Goal: Information Seeking & Learning: Obtain resource

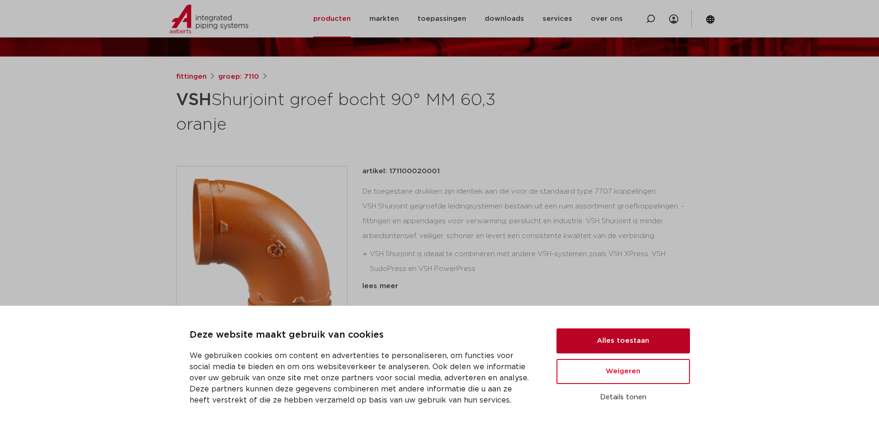
click at [598, 343] on button "Alles toestaan" at bounding box center [622, 341] width 133 height 25
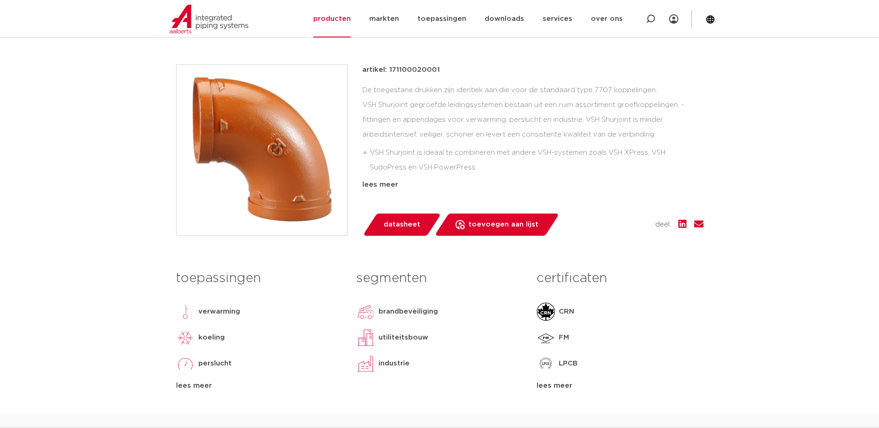
scroll to position [46, 0]
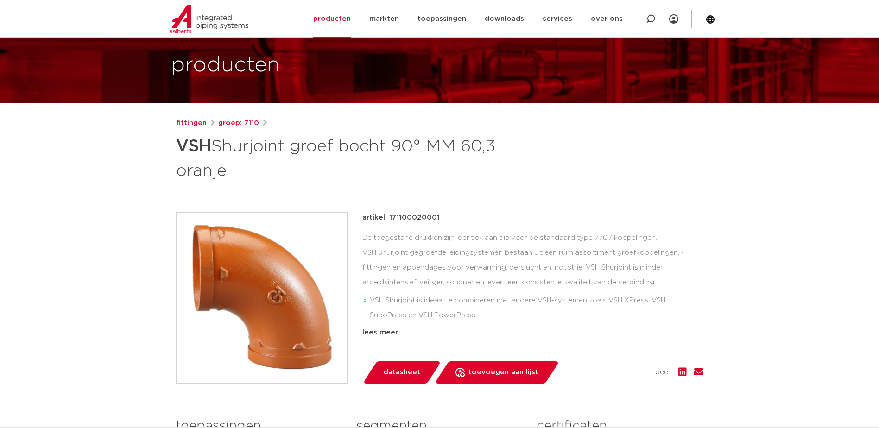
click at [185, 123] on link "fittingen" at bounding box center [191, 123] width 31 height 11
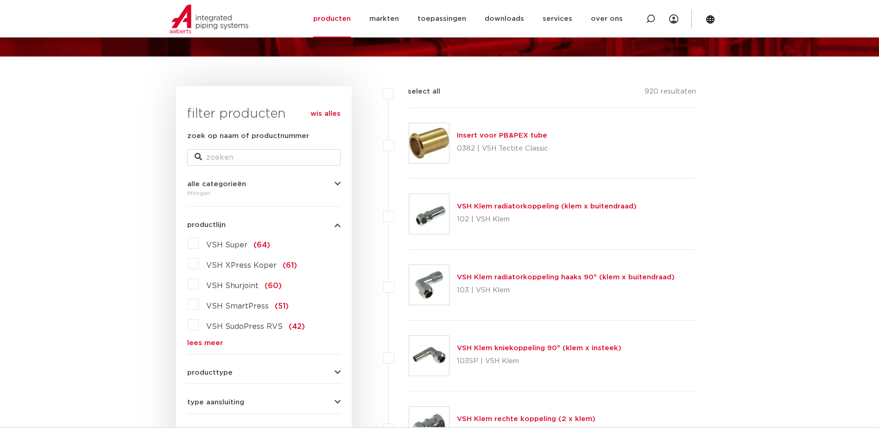
click at [232, 281] on label "VSH Shurjoint (60)" at bounding box center [240, 284] width 83 height 15
click at [0, 0] on input "VSH Shurjoint (60)" at bounding box center [0, 0] width 0 height 0
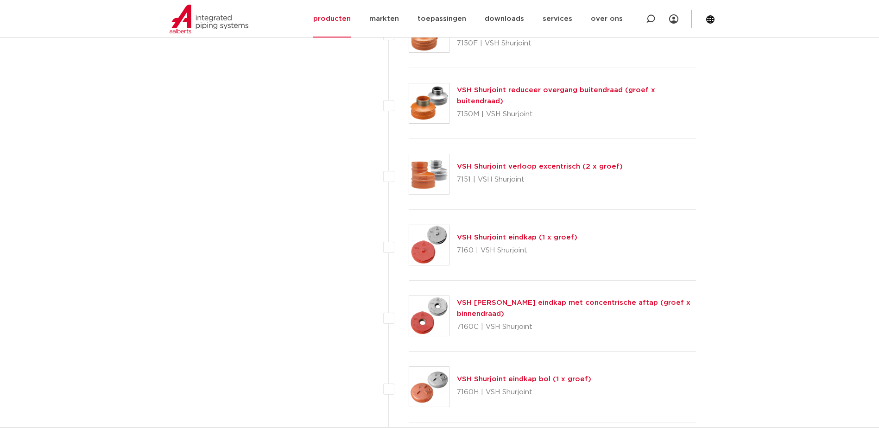
scroll to position [1622, 0]
click at [496, 237] on link "VSH Shurjoint eindkap (1 x groef)" at bounding box center [517, 237] width 120 height 7
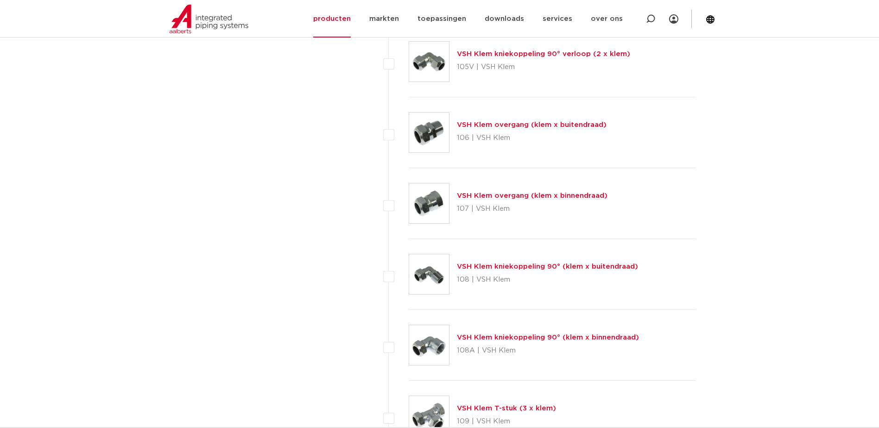
scroll to position [649, 0]
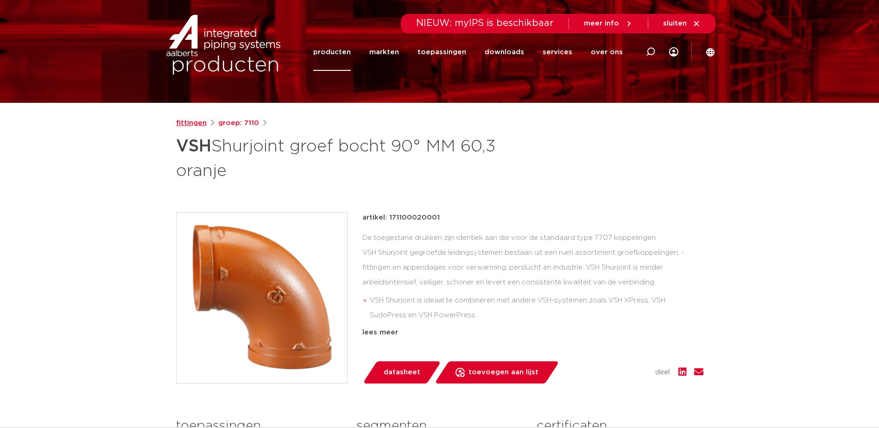
click at [188, 123] on link "fittingen" at bounding box center [191, 123] width 31 height 11
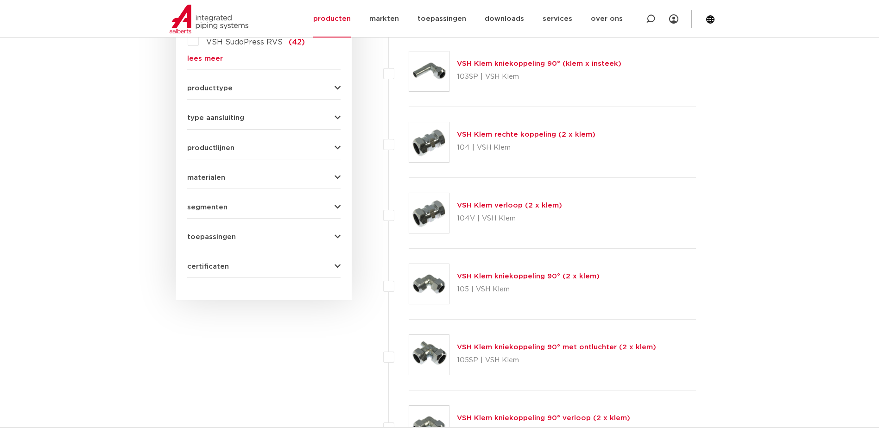
scroll to position [278, 0]
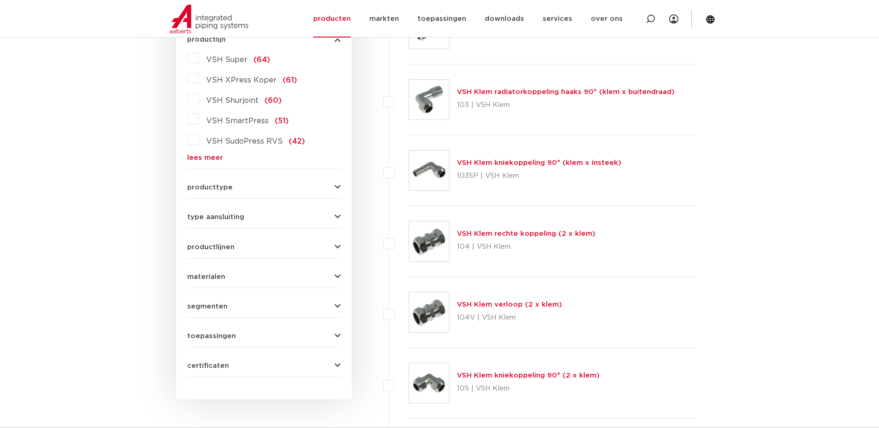
click at [225, 98] on span "VSH Shurjoint" at bounding box center [232, 100] width 52 height 7
click at [0, 0] on input "VSH Shurjoint (60)" at bounding box center [0, 0] width 0 height 0
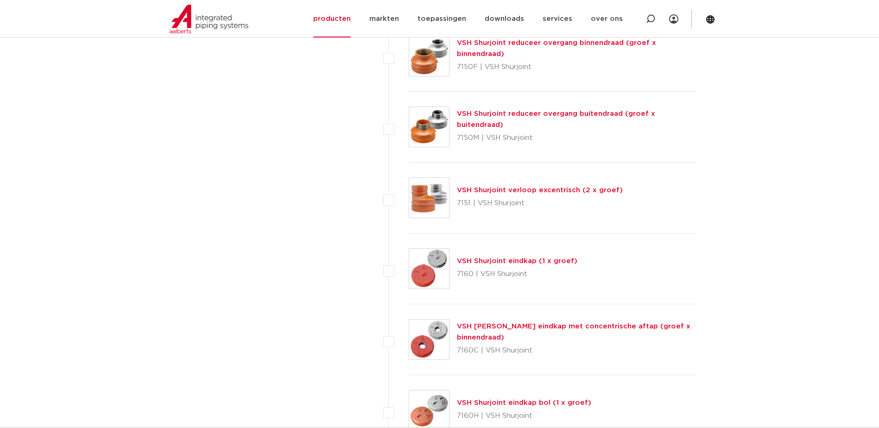
scroll to position [1668, 0]
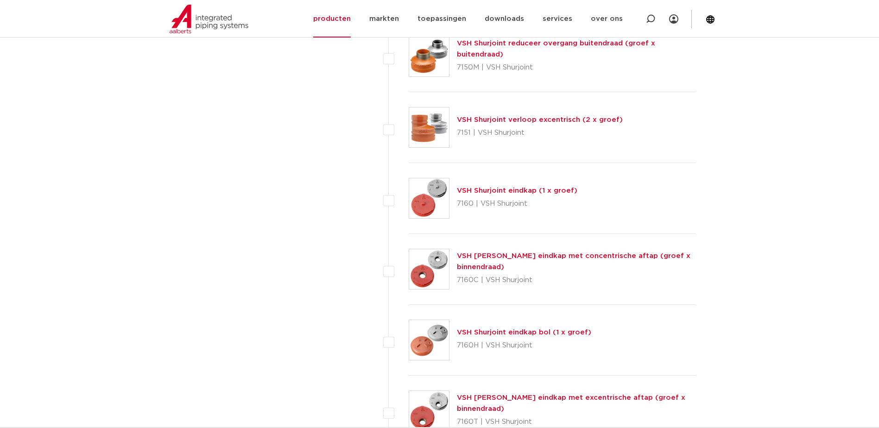
click at [474, 190] on link "VSH Shurjoint eindkap (1 x groef)" at bounding box center [517, 190] width 120 height 7
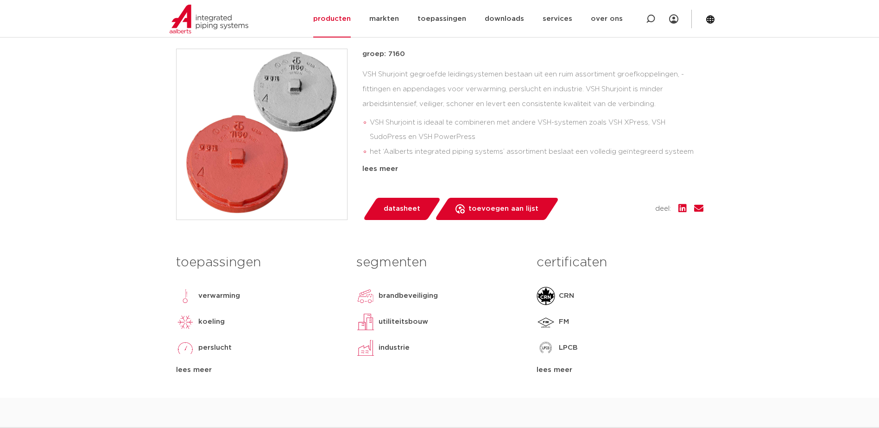
scroll to position [232, 0]
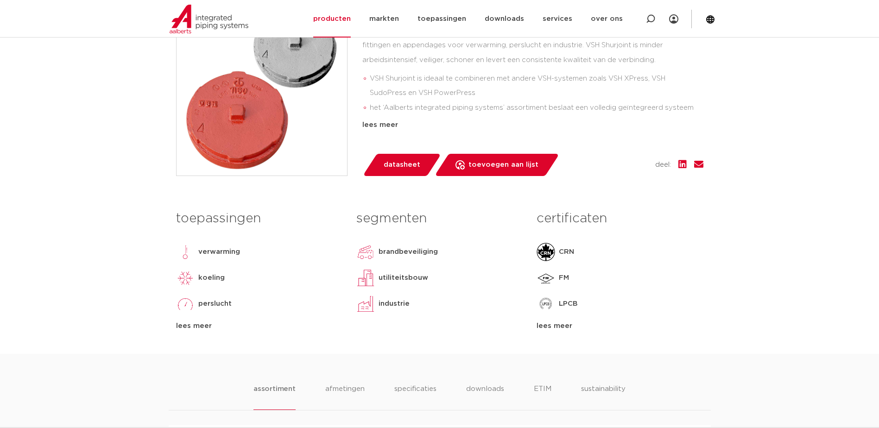
click at [415, 161] on span "datasheet" at bounding box center [402, 165] width 37 height 15
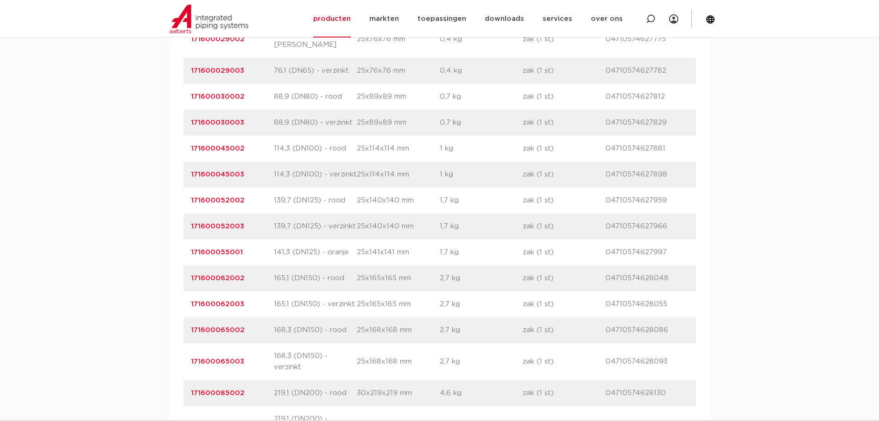
scroll to position [880, 0]
